Goal: Task Accomplishment & Management: Manage account settings

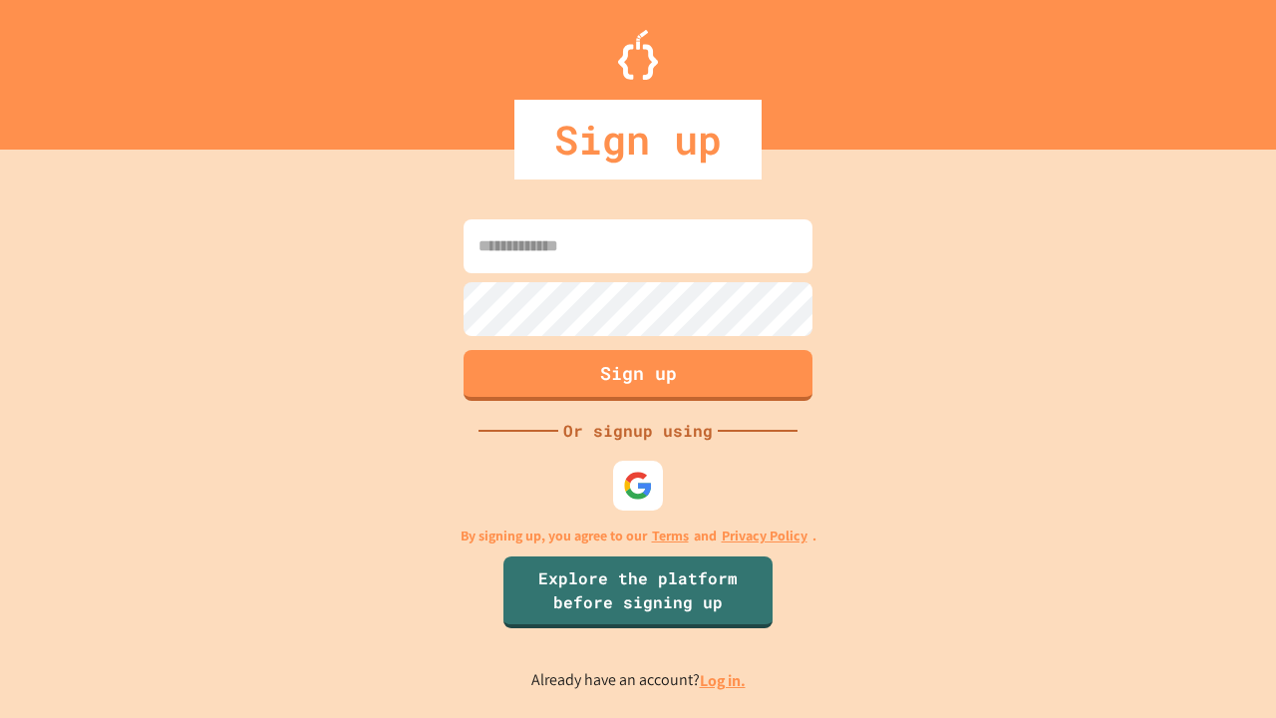
click at [724, 680] on link "Log in." at bounding box center [723, 680] width 46 height 21
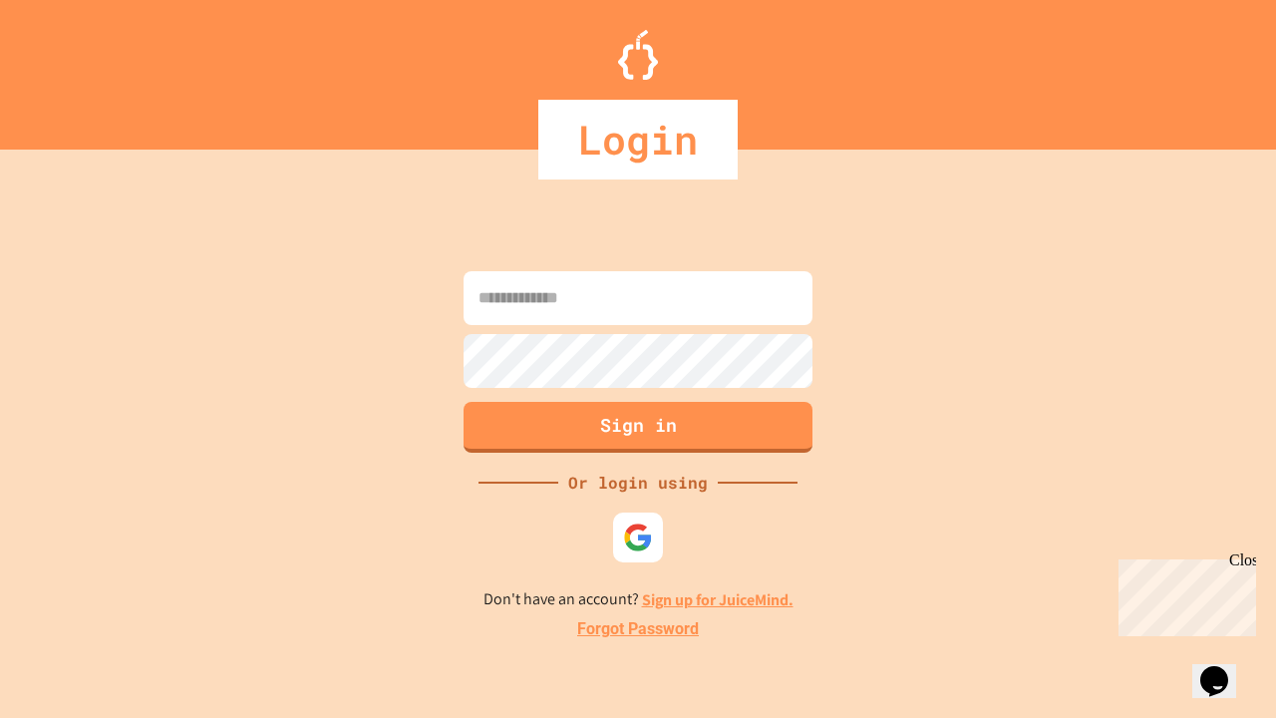
click at [638, 629] on link "Forgot Password" at bounding box center [638, 629] width 122 height 24
